Goal: Task Accomplishment & Management: Manage account settings

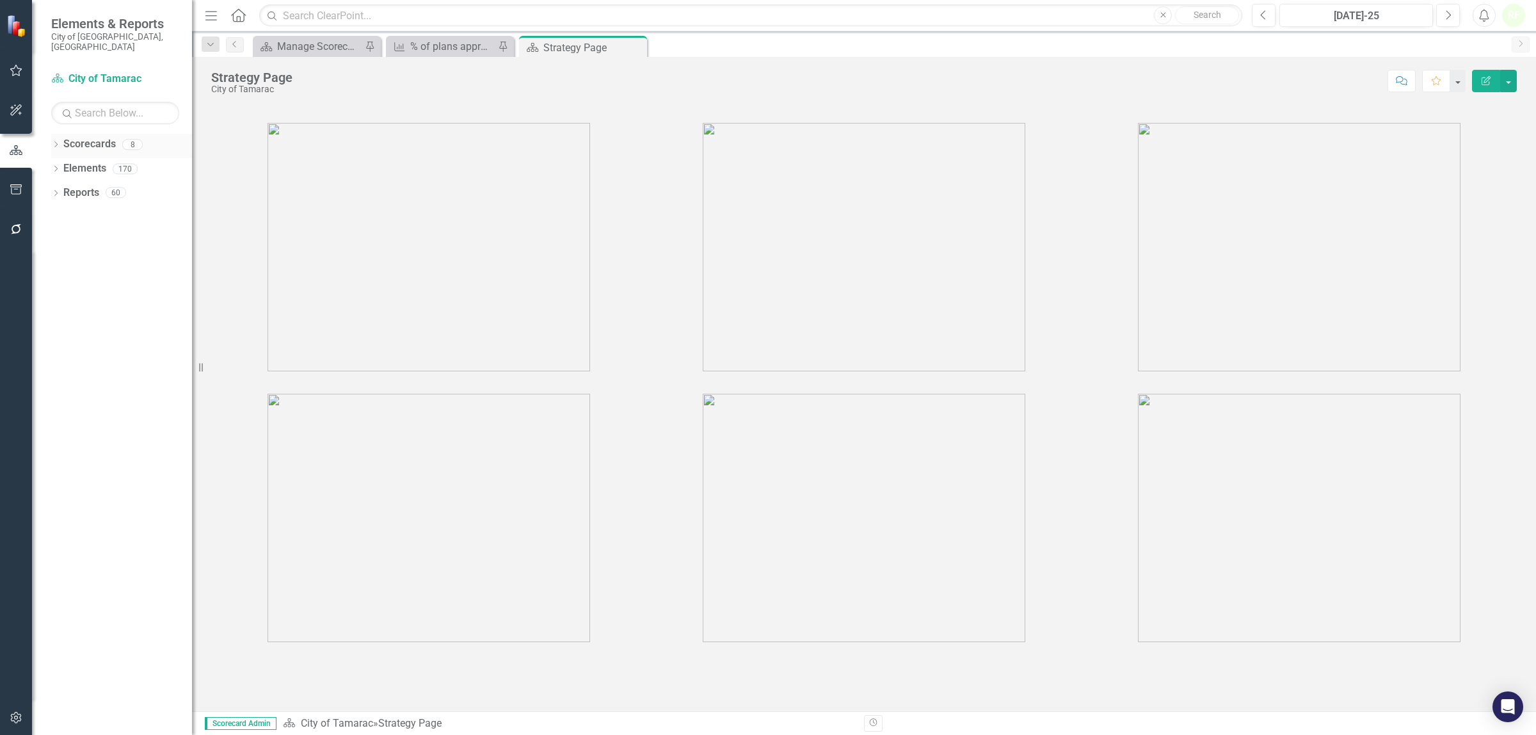
click at [84, 137] on link "Scorecards" at bounding box center [89, 144] width 52 height 15
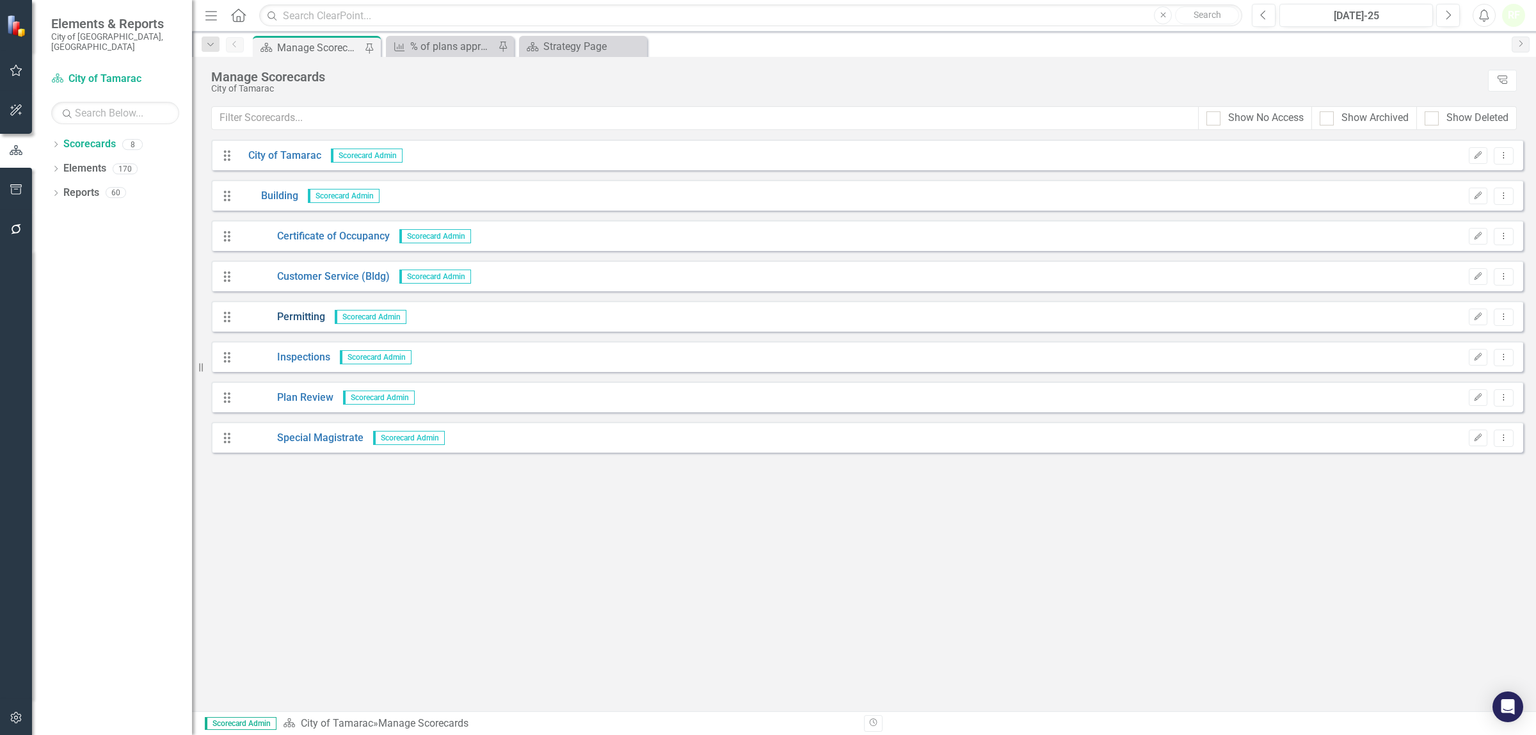
click at [293, 317] on link "Permitting" at bounding box center [282, 317] width 86 height 15
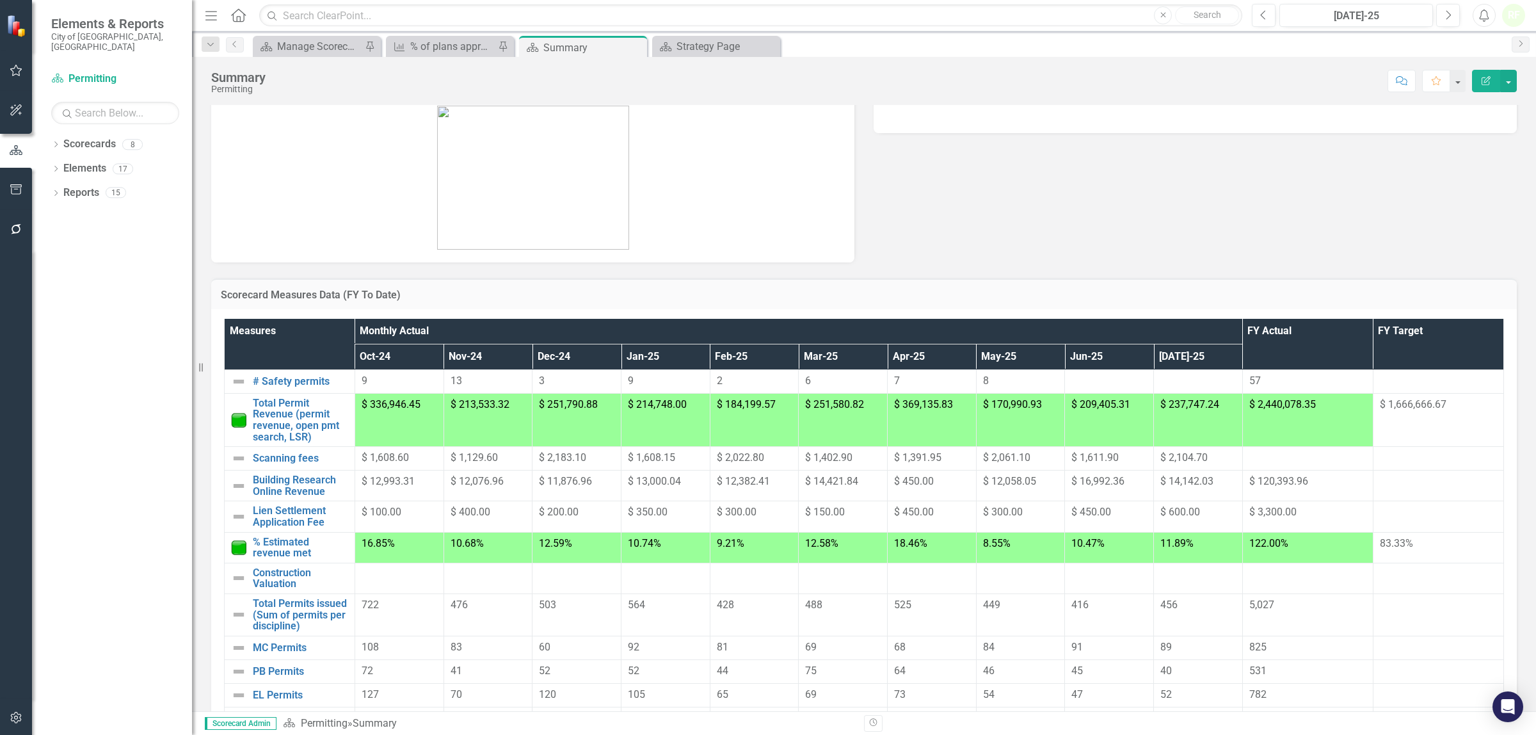
scroll to position [80, 0]
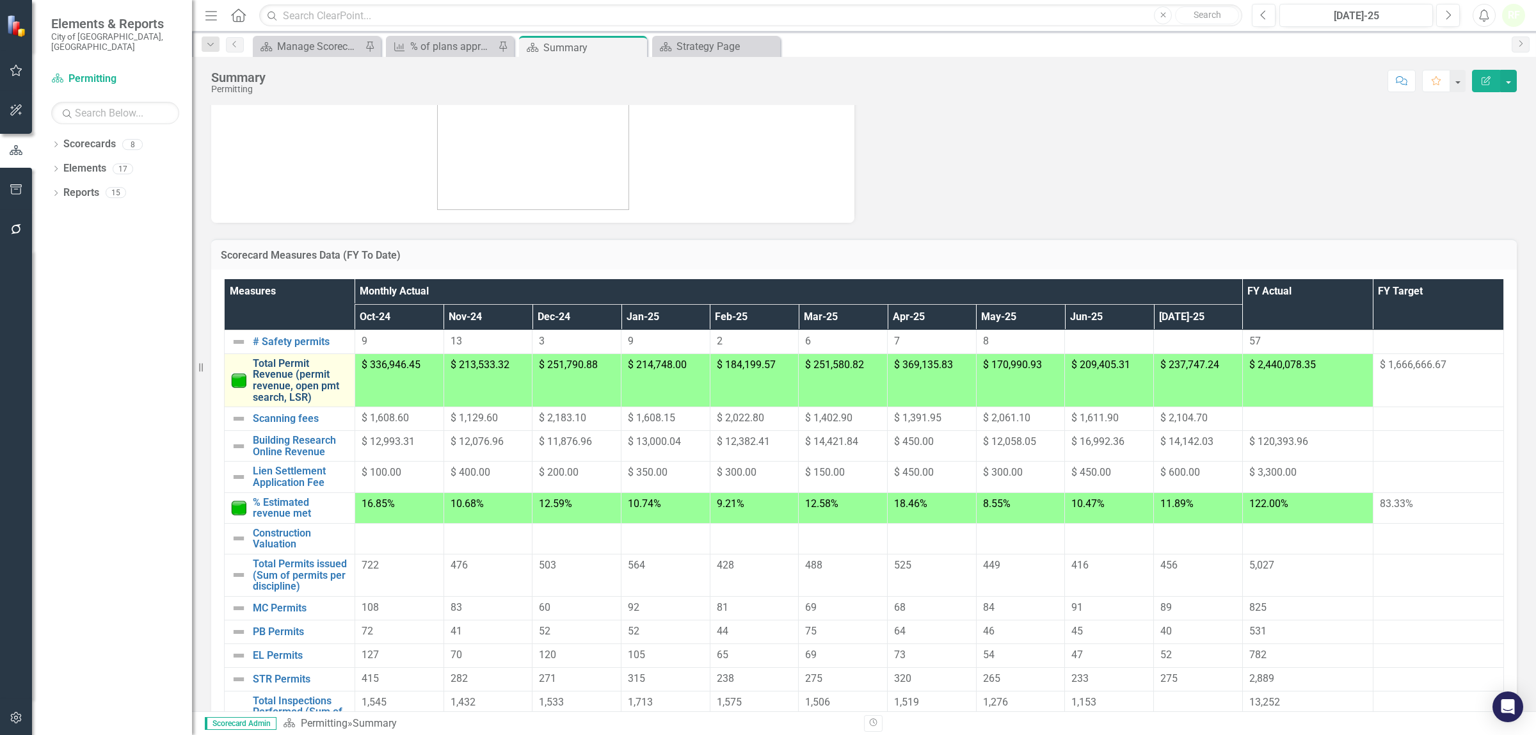
click at [269, 362] on link "Total Permit Revenue (permit revenue, open pmt search, LSR)" at bounding box center [300, 380] width 95 height 45
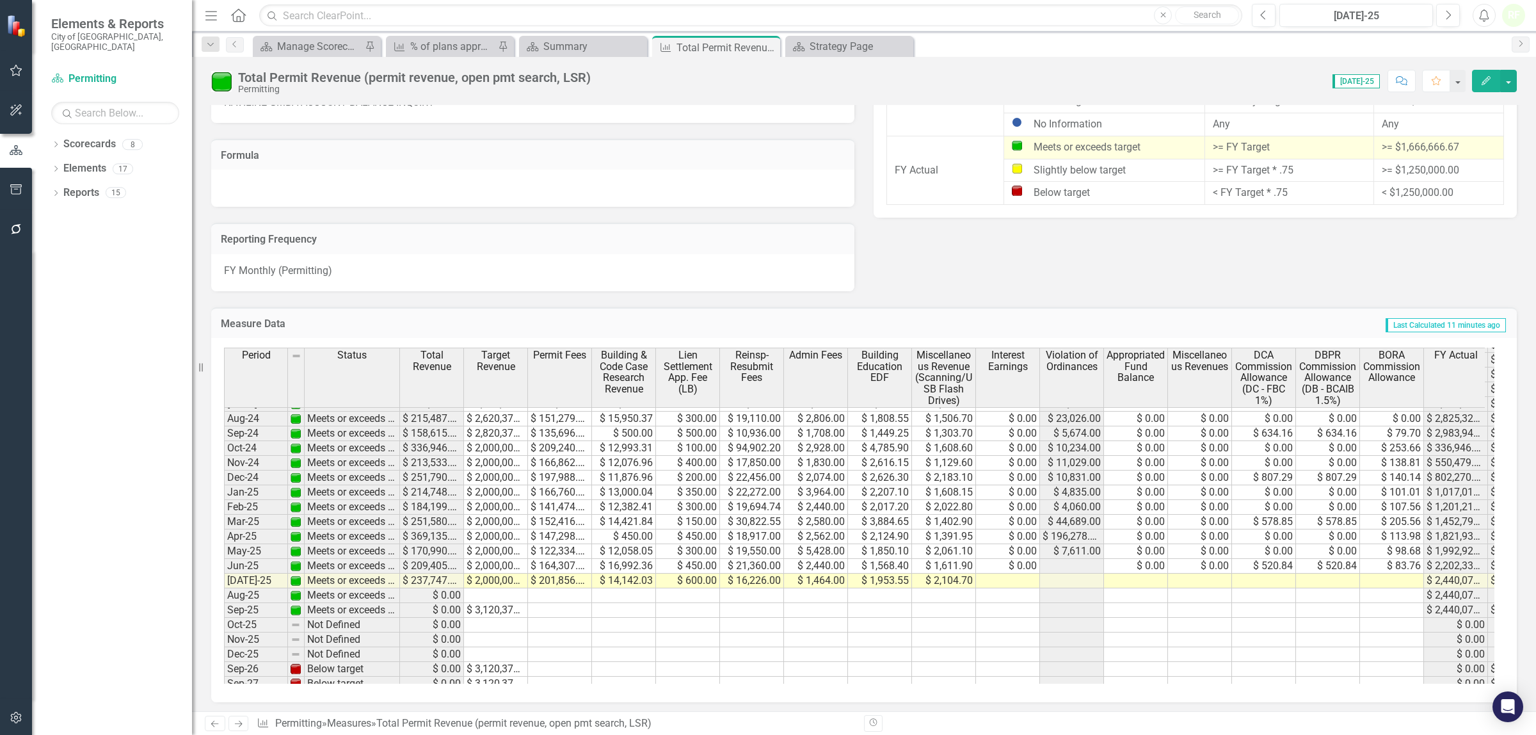
scroll to position [550, 0]
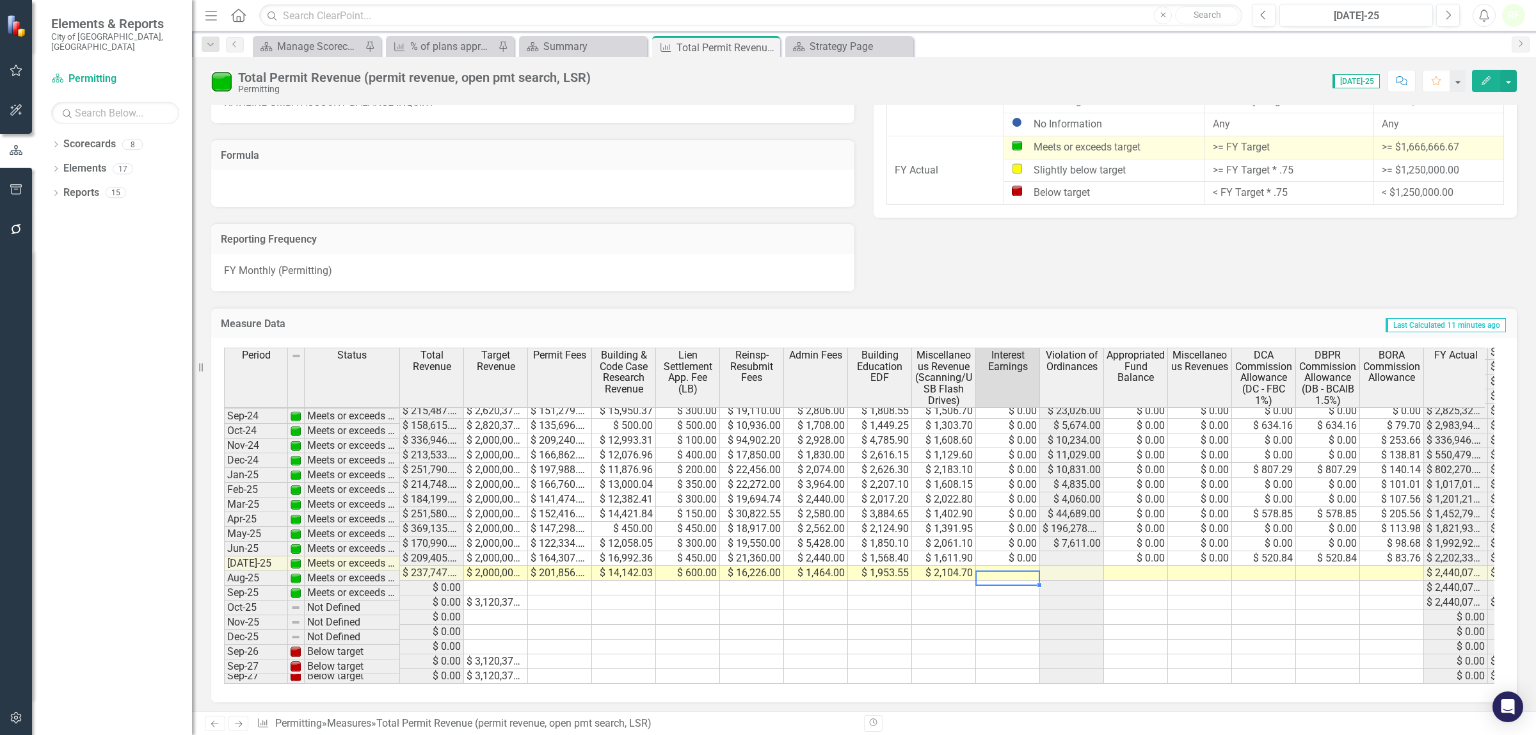
click at [990, 557] on tbody "Mar-23 Meets or exceeds target $ 336,792.34 $ 2,710,000.00 $ 231,189.20 $ 22,06…" at bounding box center [920, 418] width 1392 height 531
click at [1374, 566] on td at bounding box center [1392, 573] width 64 height 15
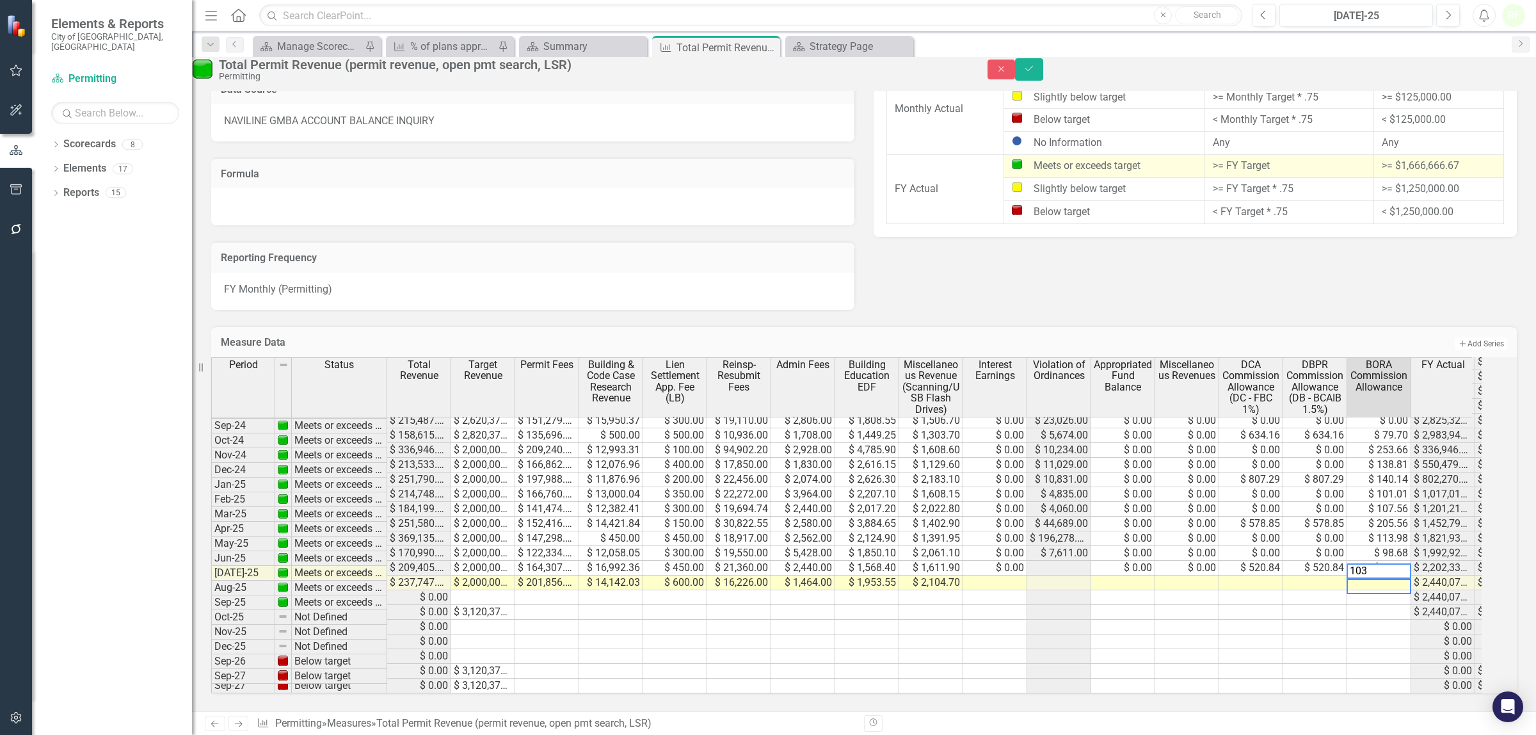
scroll to position [544, 0]
type textarea "103."
